Goal: Find specific page/section

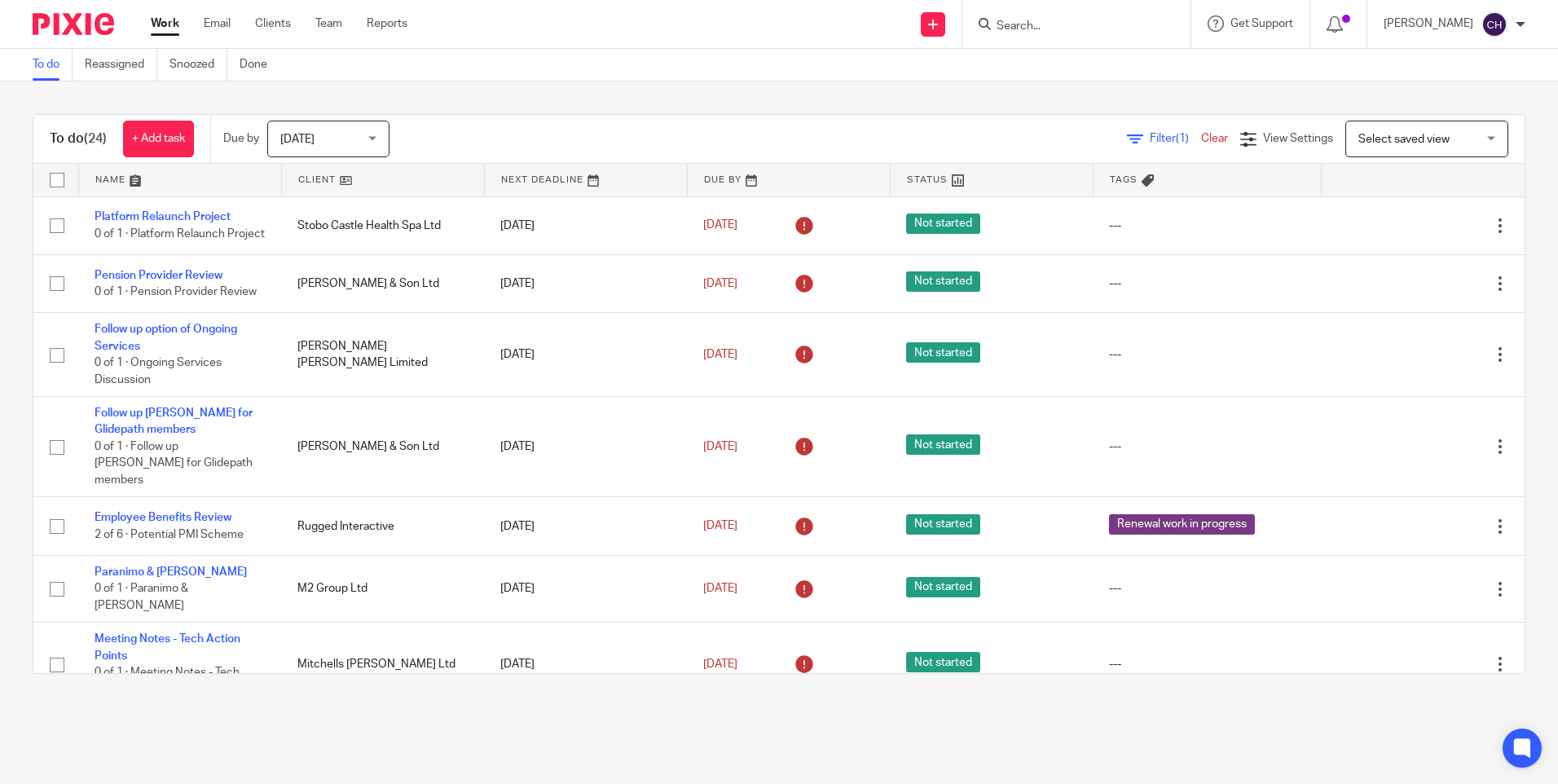
click at [1037, 28] on input "Search" at bounding box center [1069, 27] width 147 height 15
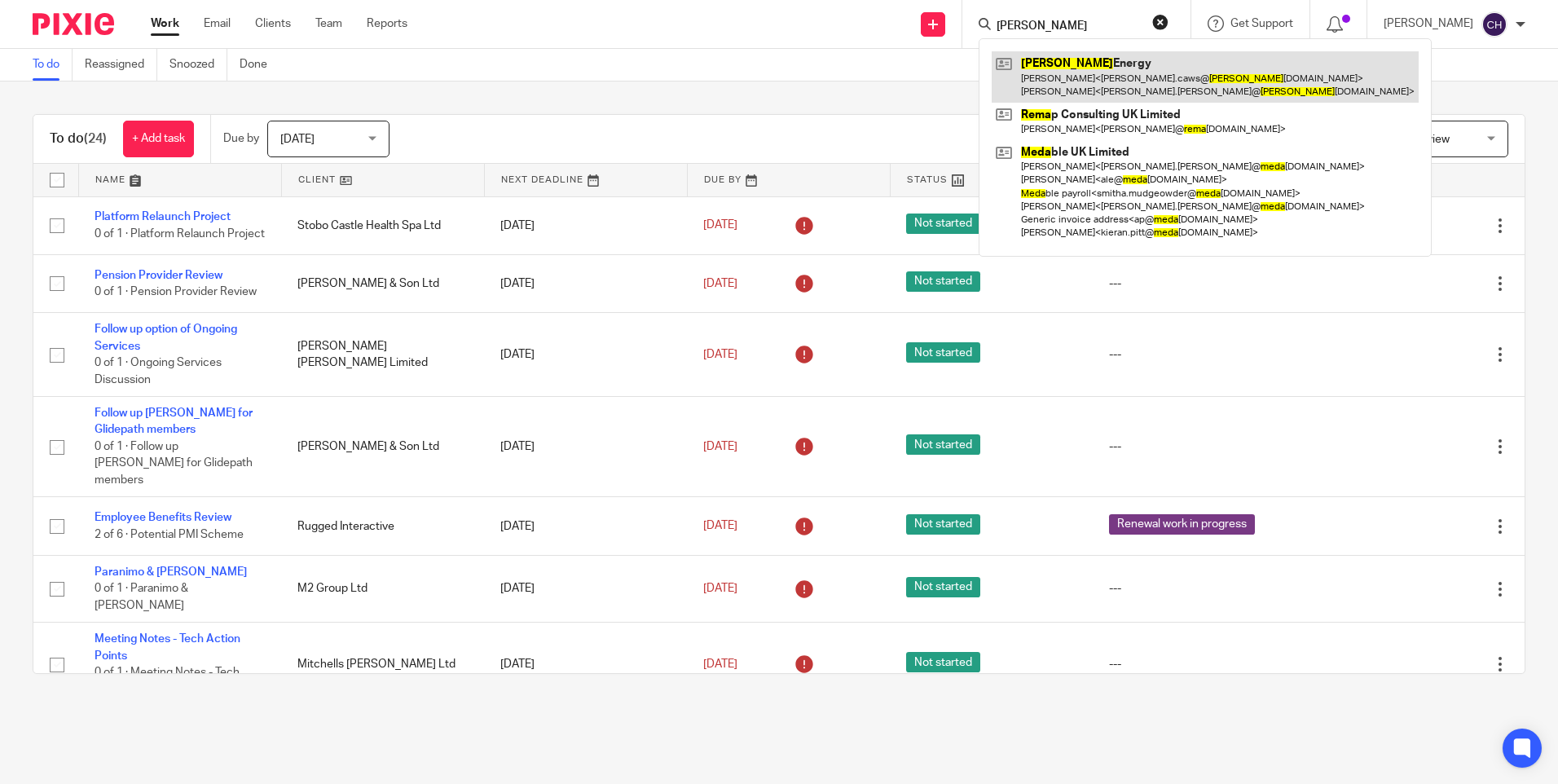
type input "[PERSON_NAME]"
click at [1056, 66] on link at bounding box center [1205, 76] width 427 height 50
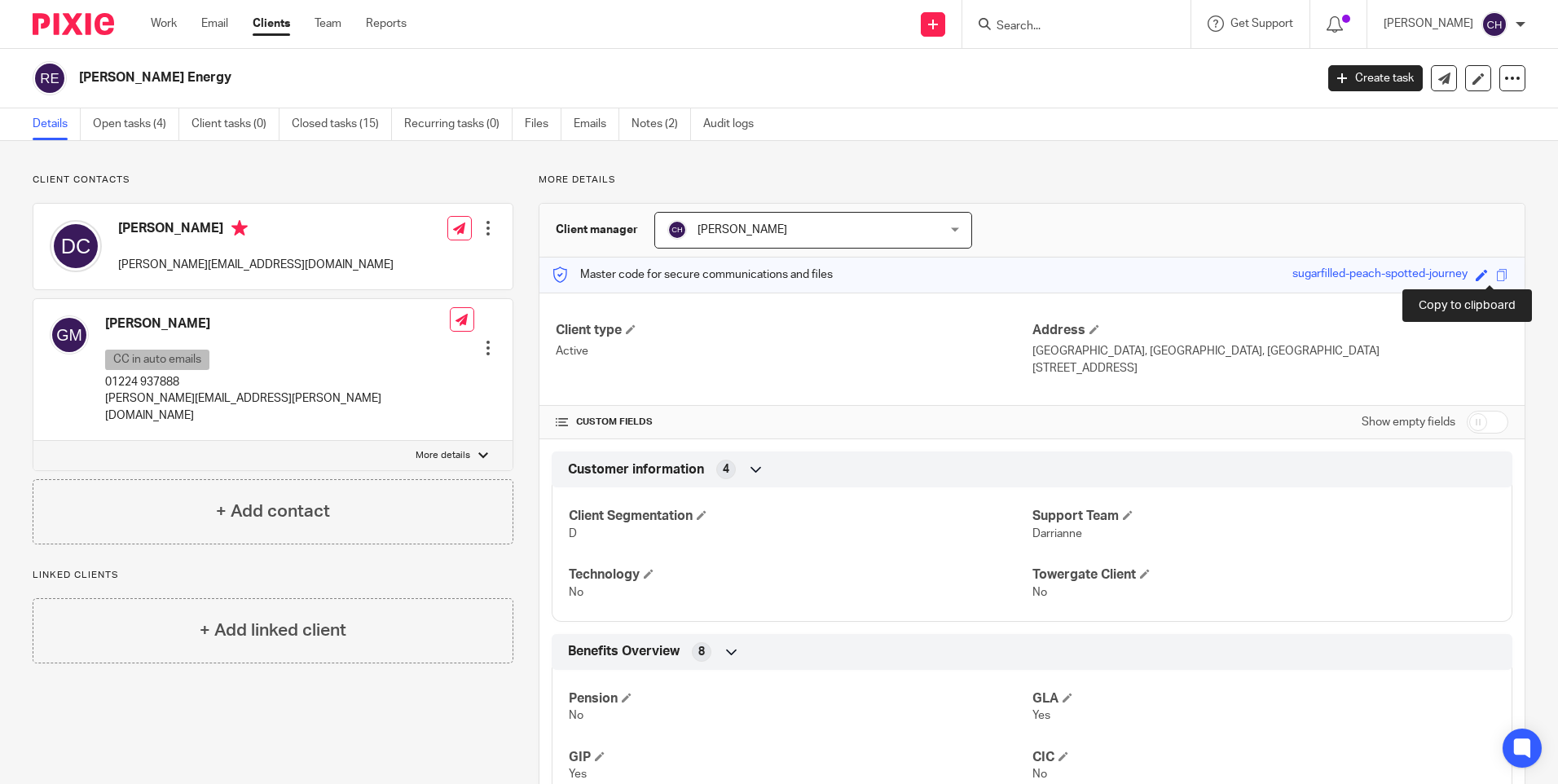
click at [1497, 275] on span at bounding box center [1503, 275] width 12 height 12
